Goal: Information Seeking & Learning: Find specific fact

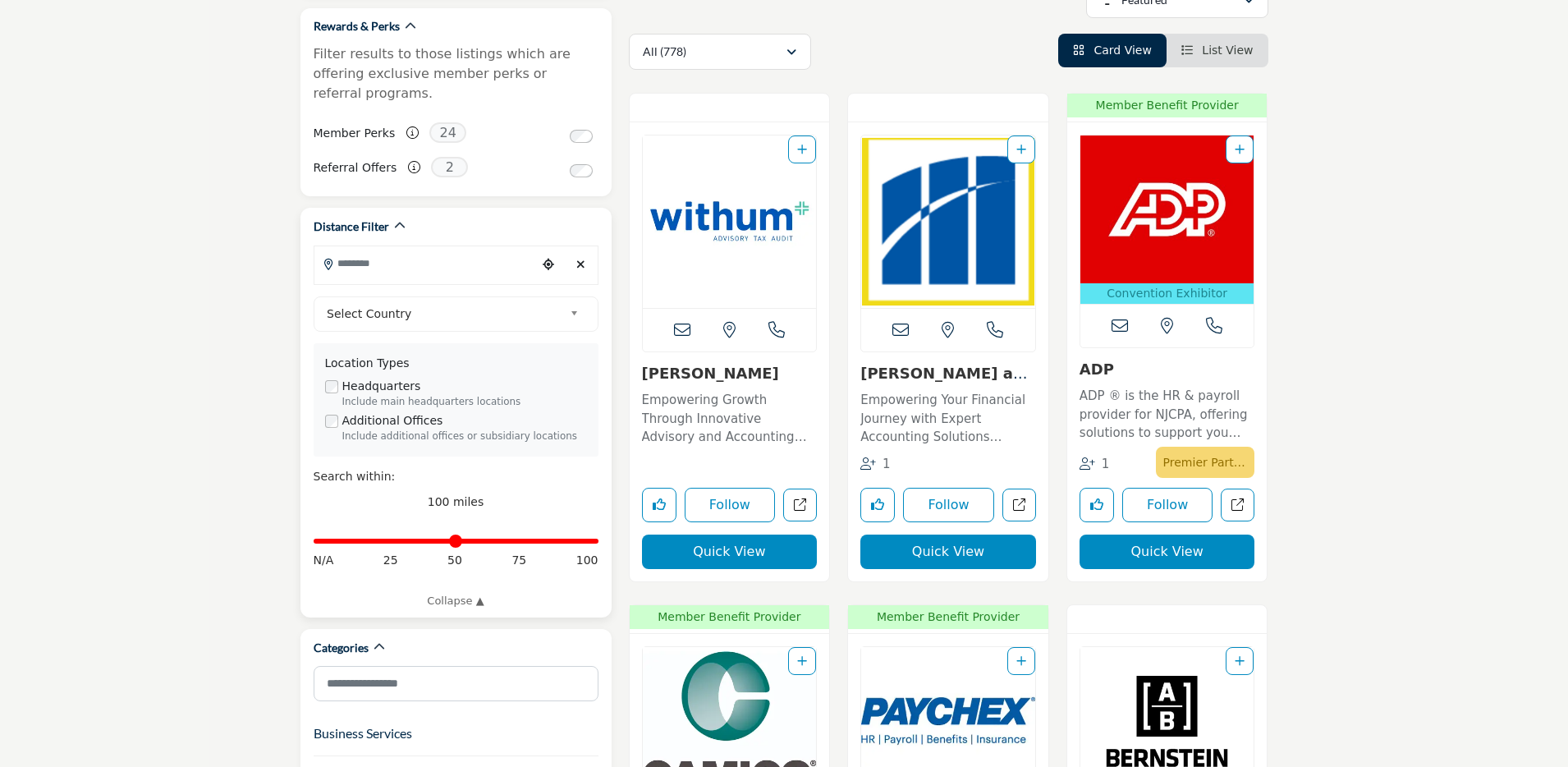
scroll to position [309, 0]
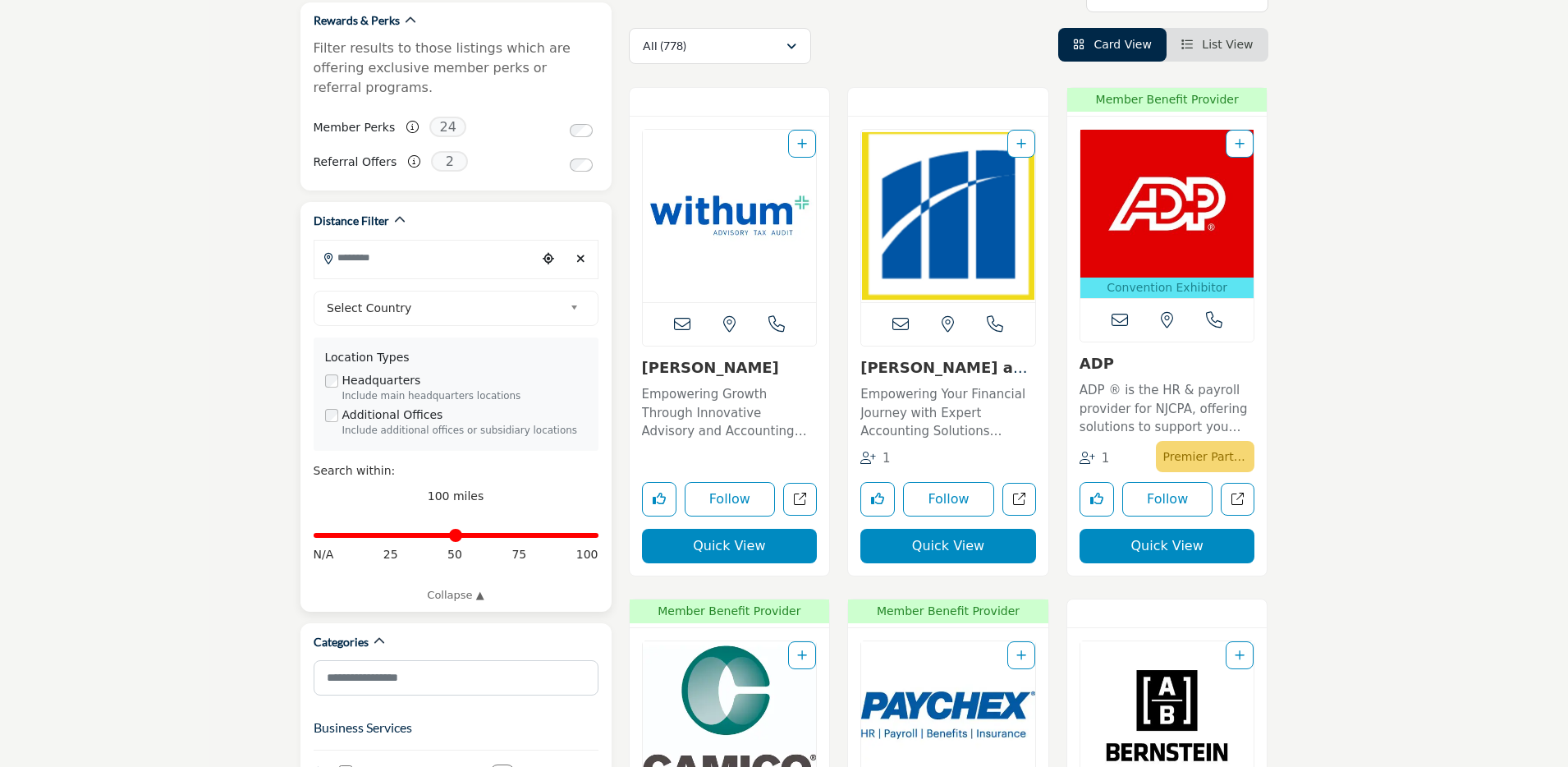
click at [551, 253] on icon "Choose your current location" at bounding box center [548, 259] width 11 height 11
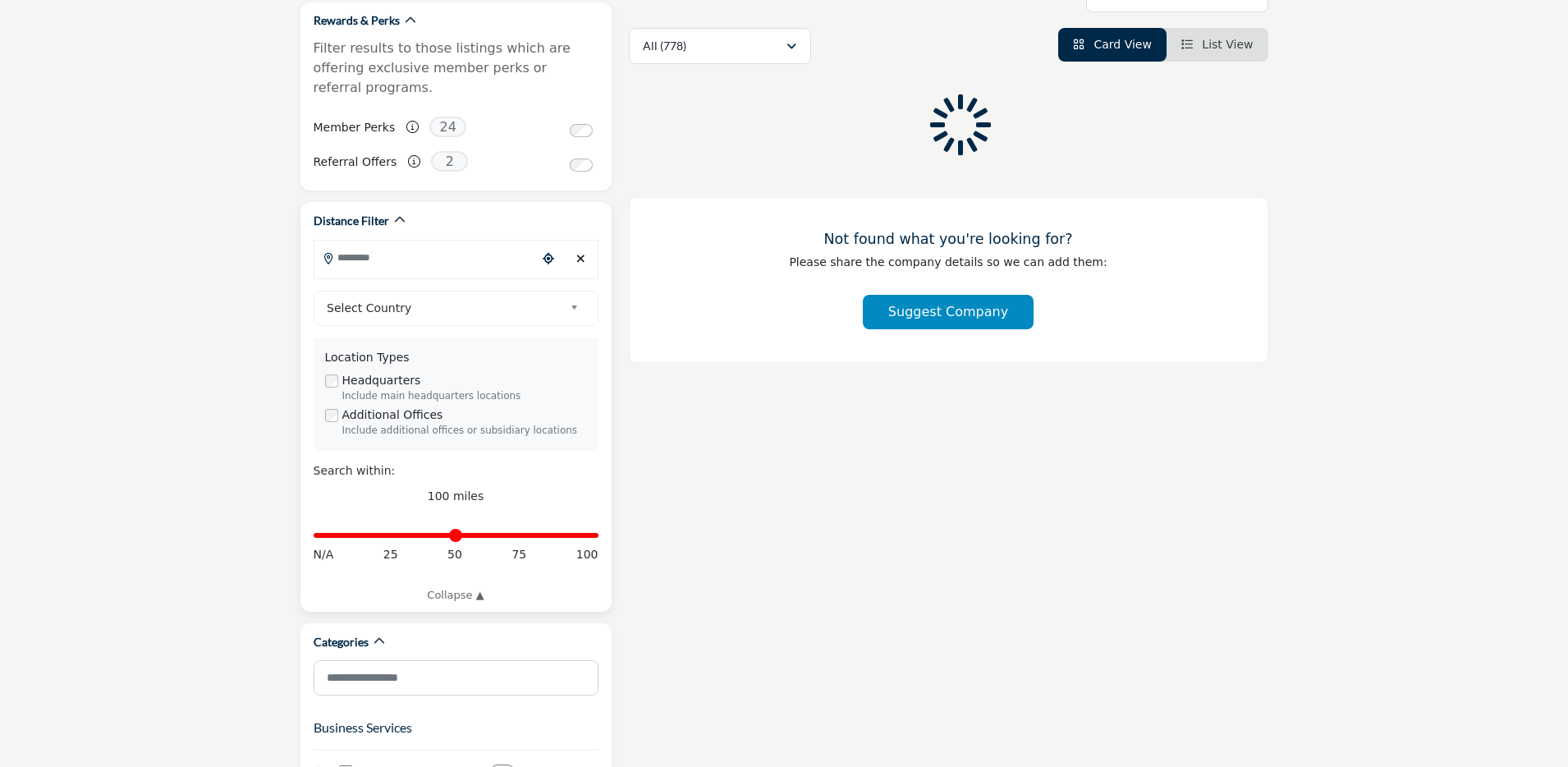
click at [361, 241] on input "Search Location" at bounding box center [425, 257] width 221 height 32
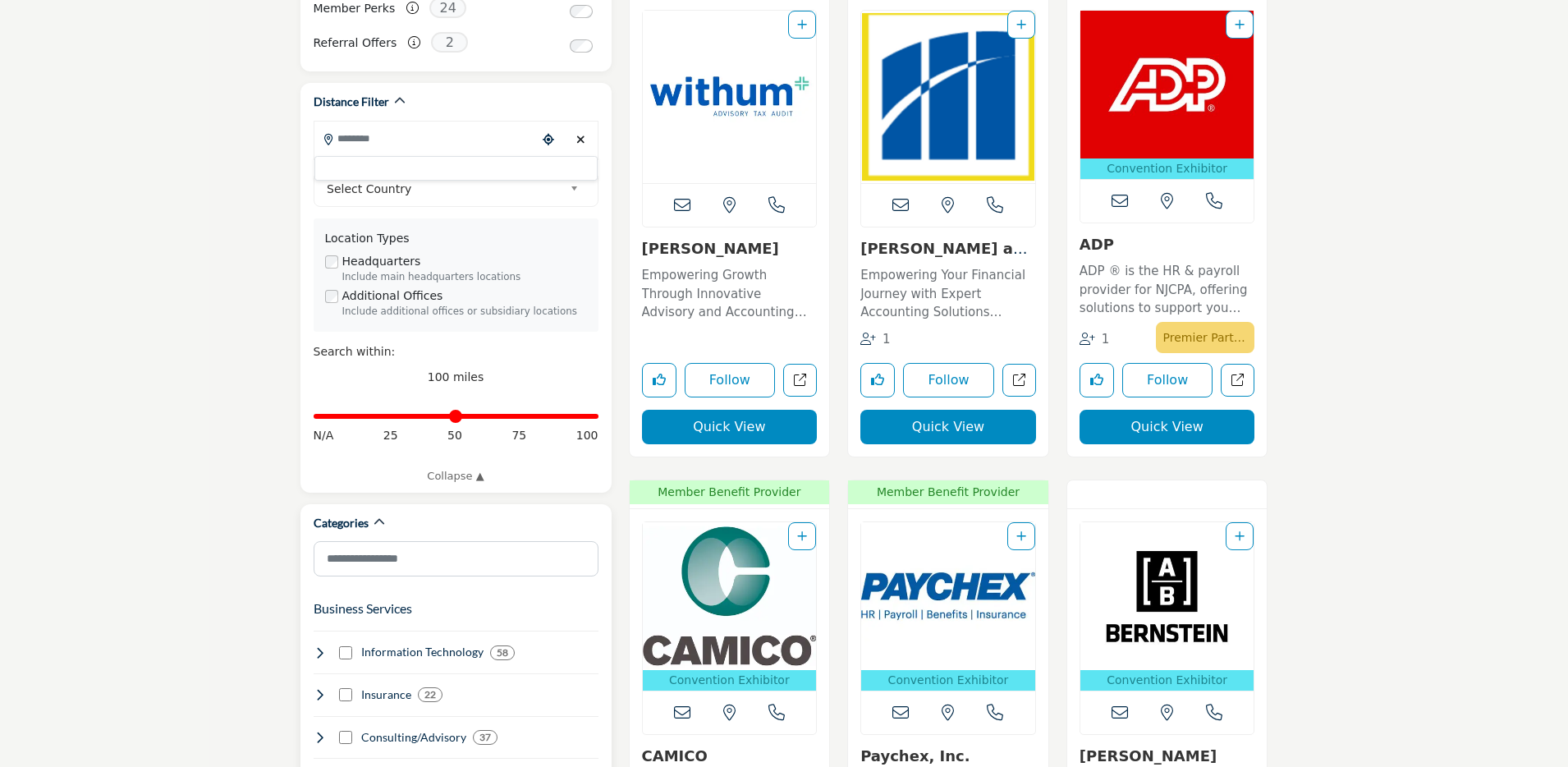
scroll to position [0, 0]
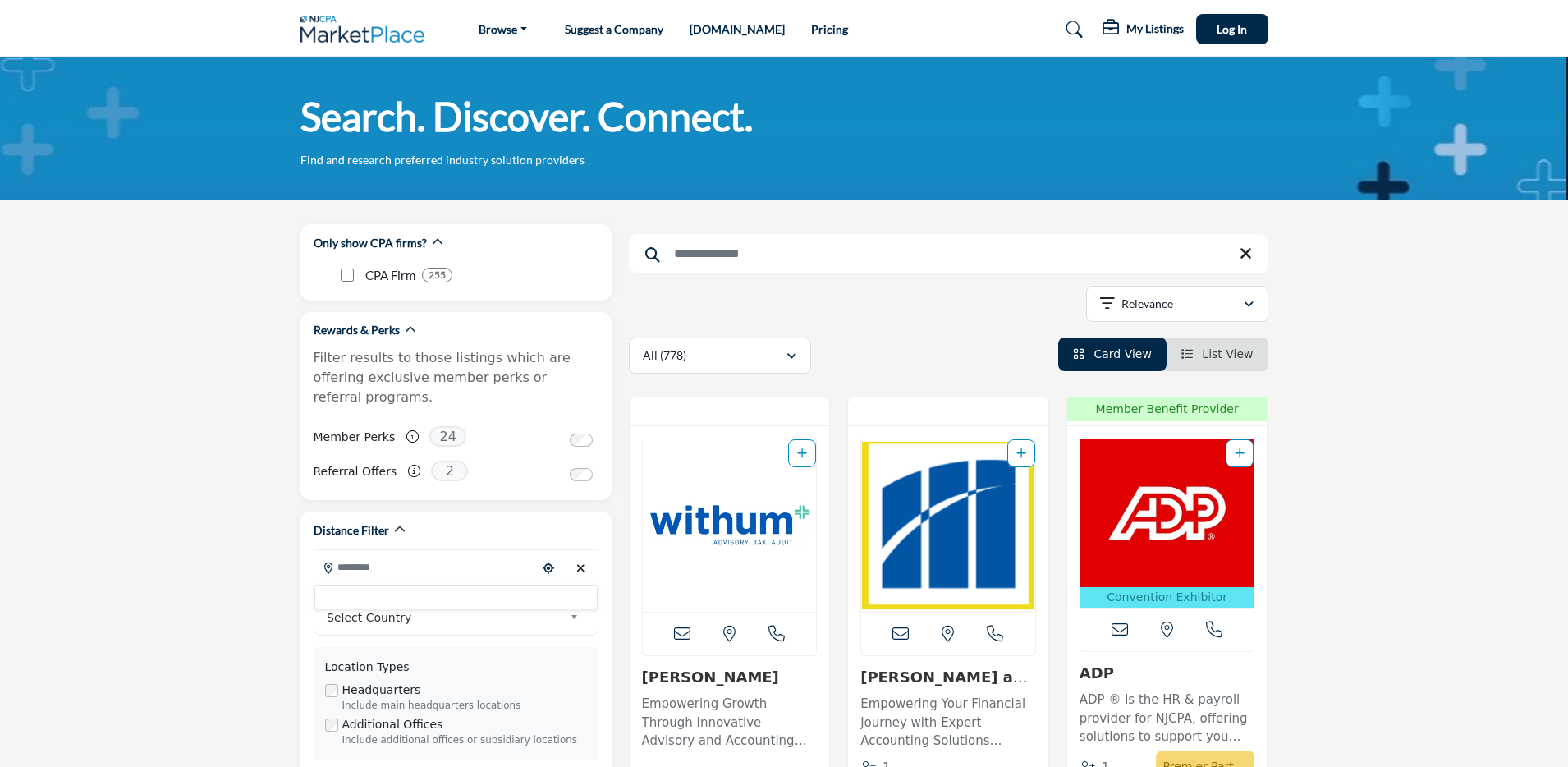
click at [723, 270] on input "Search Keyword" at bounding box center [949, 254] width 639 height 40
click at [709, 240] on input "Search Keyword" at bounding box center [949, 254] width 639 height 40
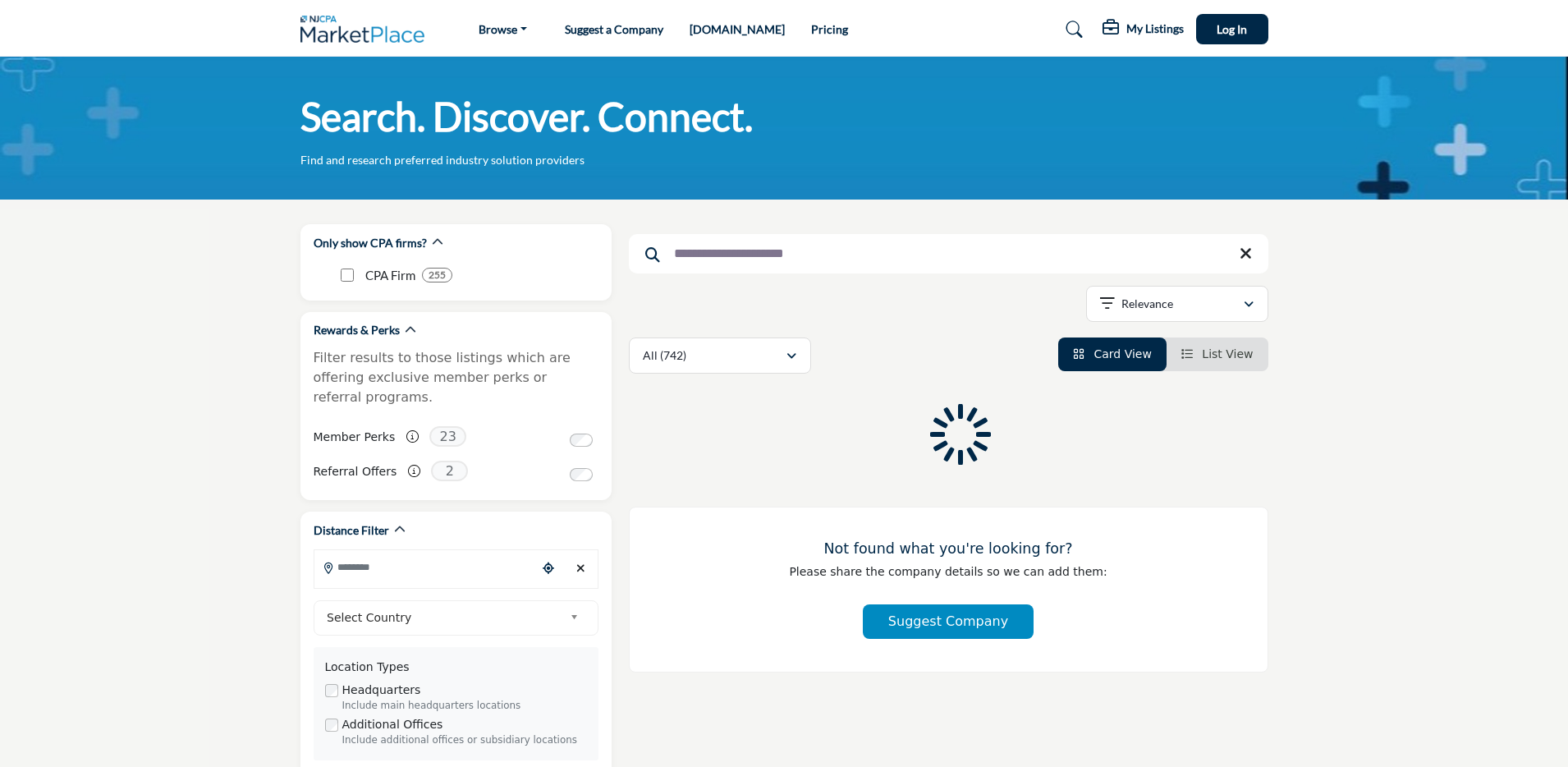
type input "**********"
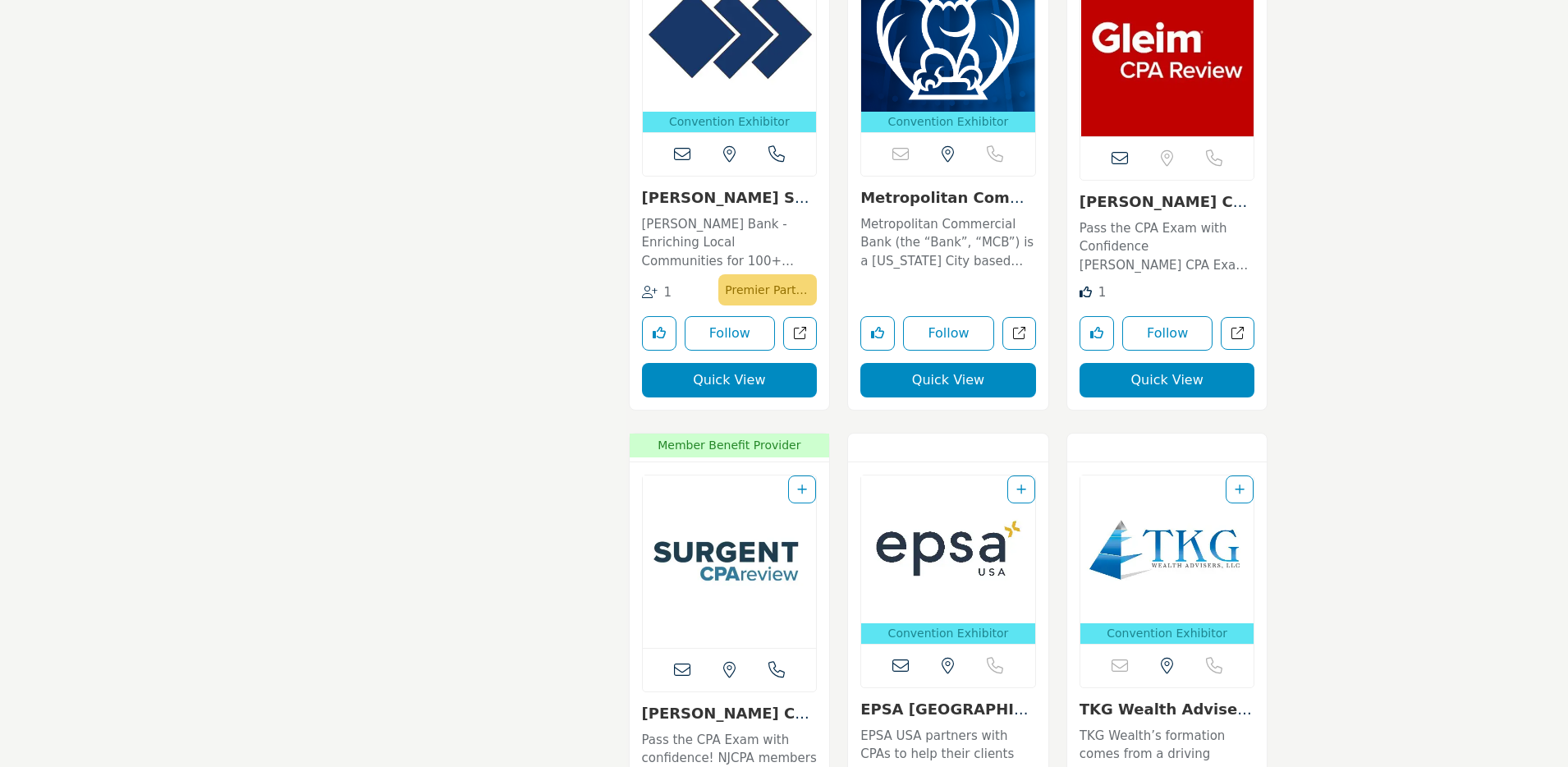
scroll to position [8778, 0]
